Goal: Transaction & Acquisition: Purchase product/service

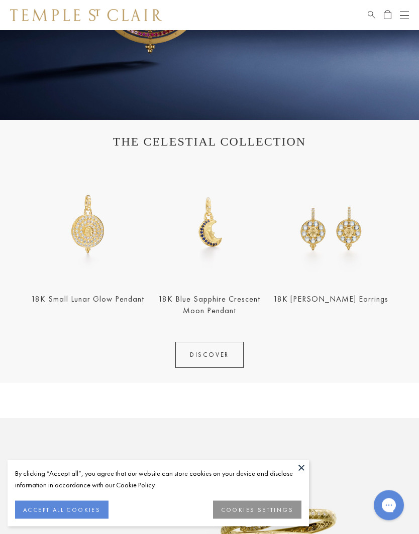
scroll to position [211, 0]
click at [220, 355] on link "DISCOVER" at bounding box center [209, 355] width 68 height 26
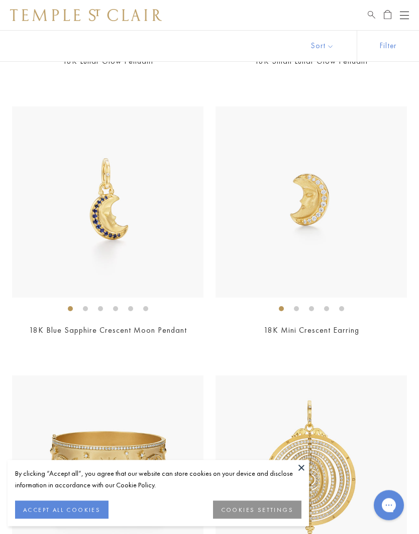
scroll to position [694, 0]
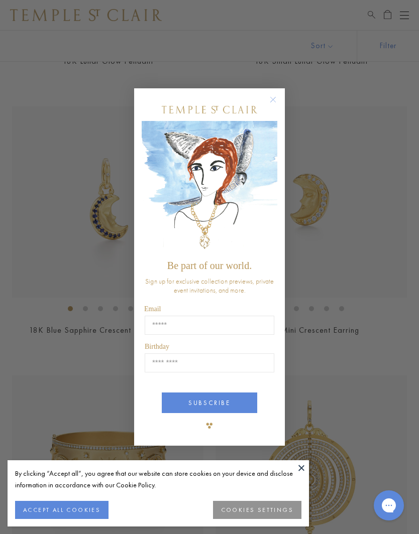
click at [275, 106] on circle "Close dialog" at bounding box center [273, 100] width 12 height 12
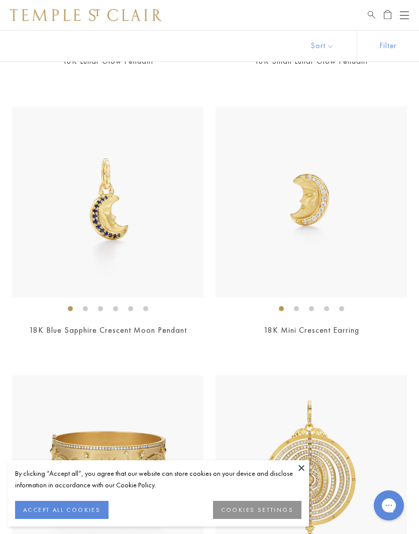
click at [111, 232] on img at bounding box center [107, 201] width 191 height 191
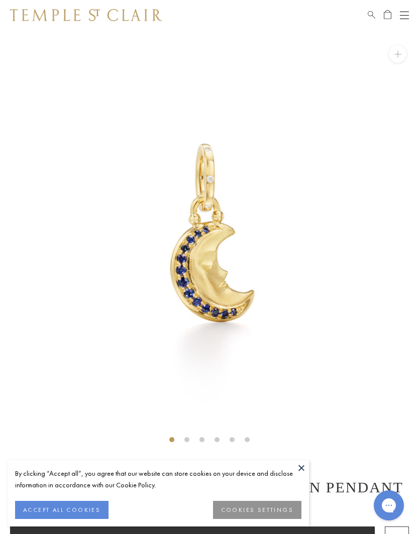
click at [300, 464] on button at bounding box center [301, 467] width 15 height 15
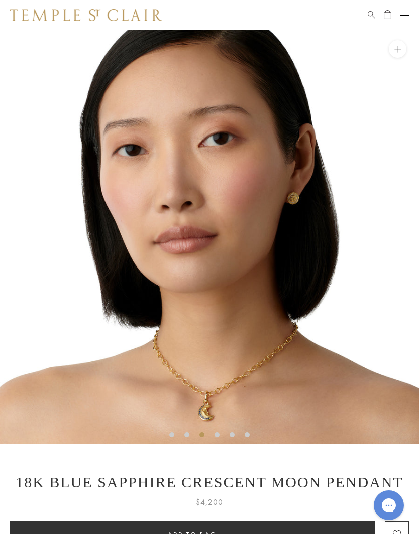
scroll to position [4, 0]
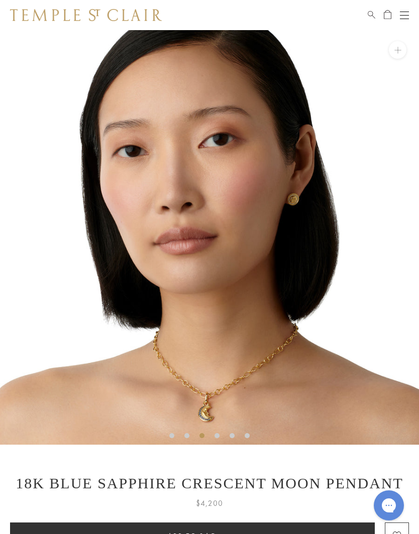
click at [280, 376] on img at bounding box center [209, 235] width 419 height 419
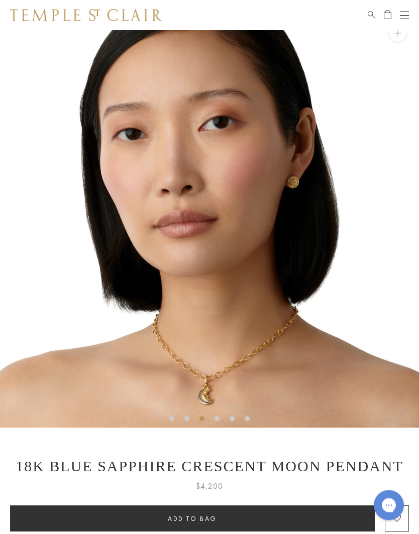
scroll to position [21, 0]
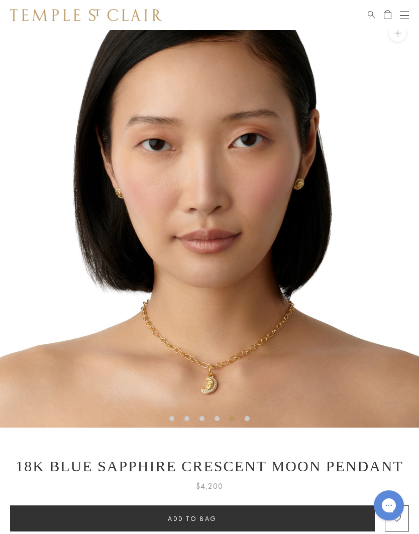
click at [349, 297] on img at bounding box center [209, 218] width 419 height 419
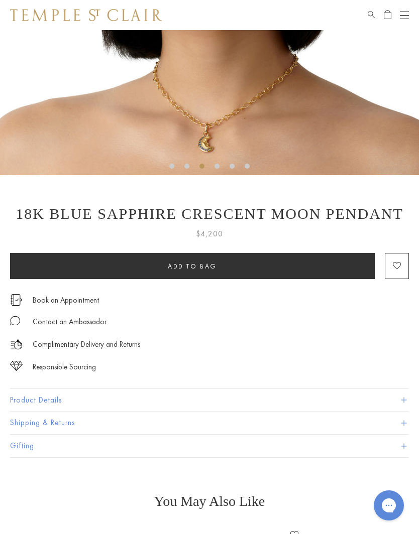
scroll to position [374, 0]
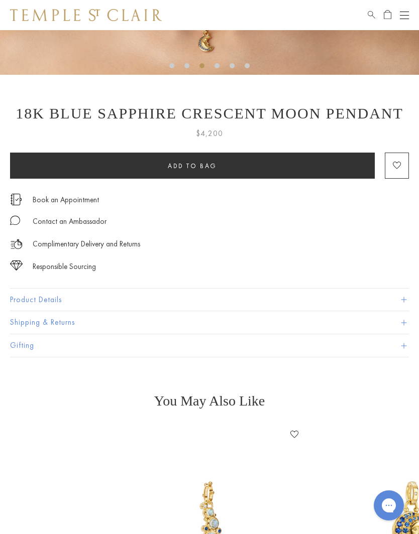
click at [193, 299] on button "Product Details" at bounding box center [209, 300] width 398 height 23
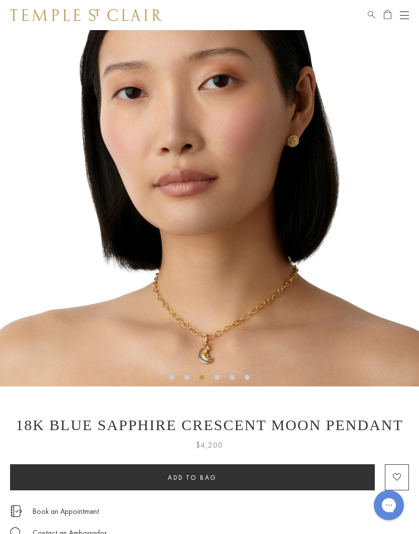
scroll to position [62, 0]
